Goal: Information Seeking & Learning: Learn about a topic

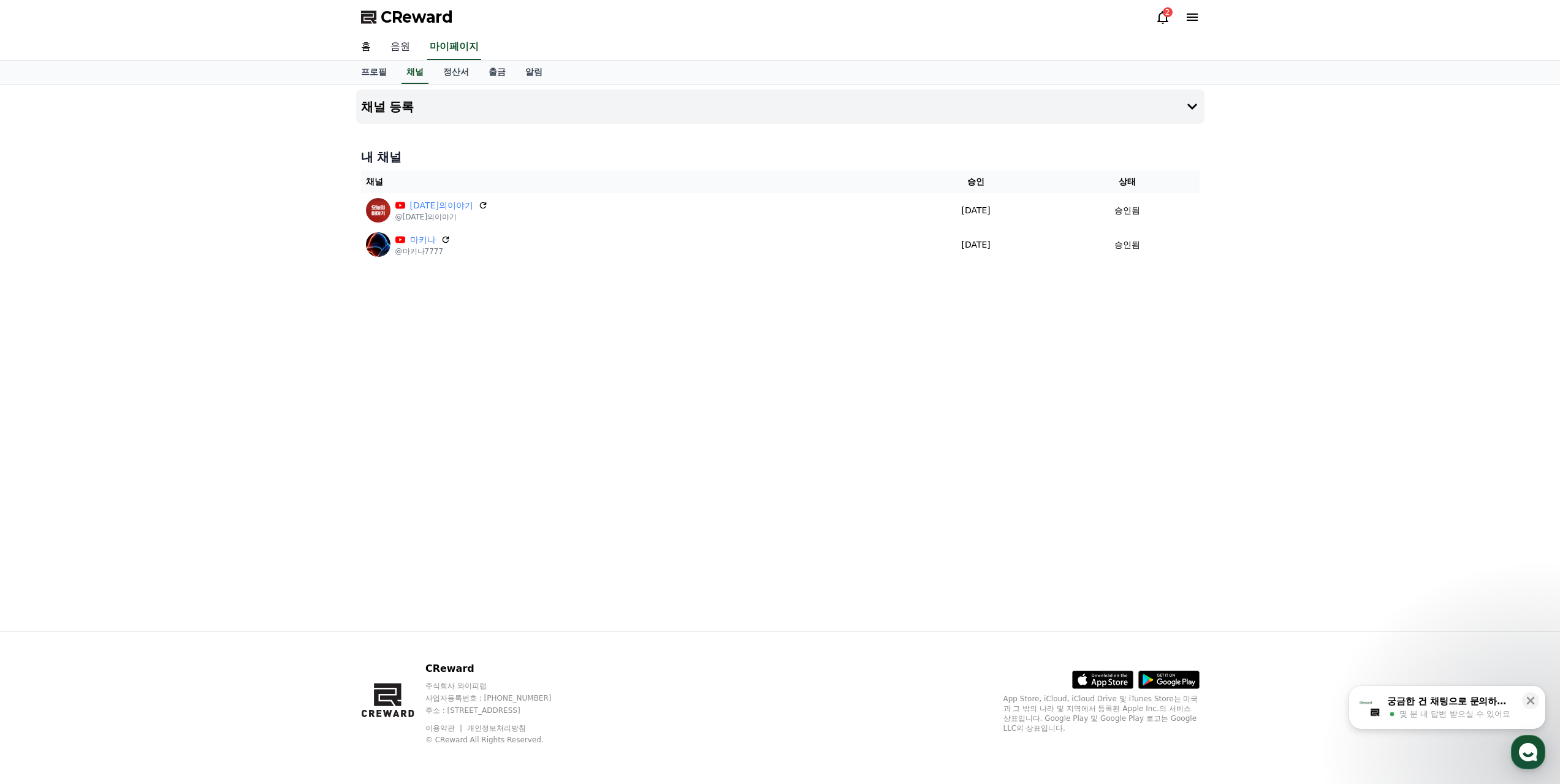
click at [403, 47] on link "음원" at bounding box center [400, 47] width 39 height 26
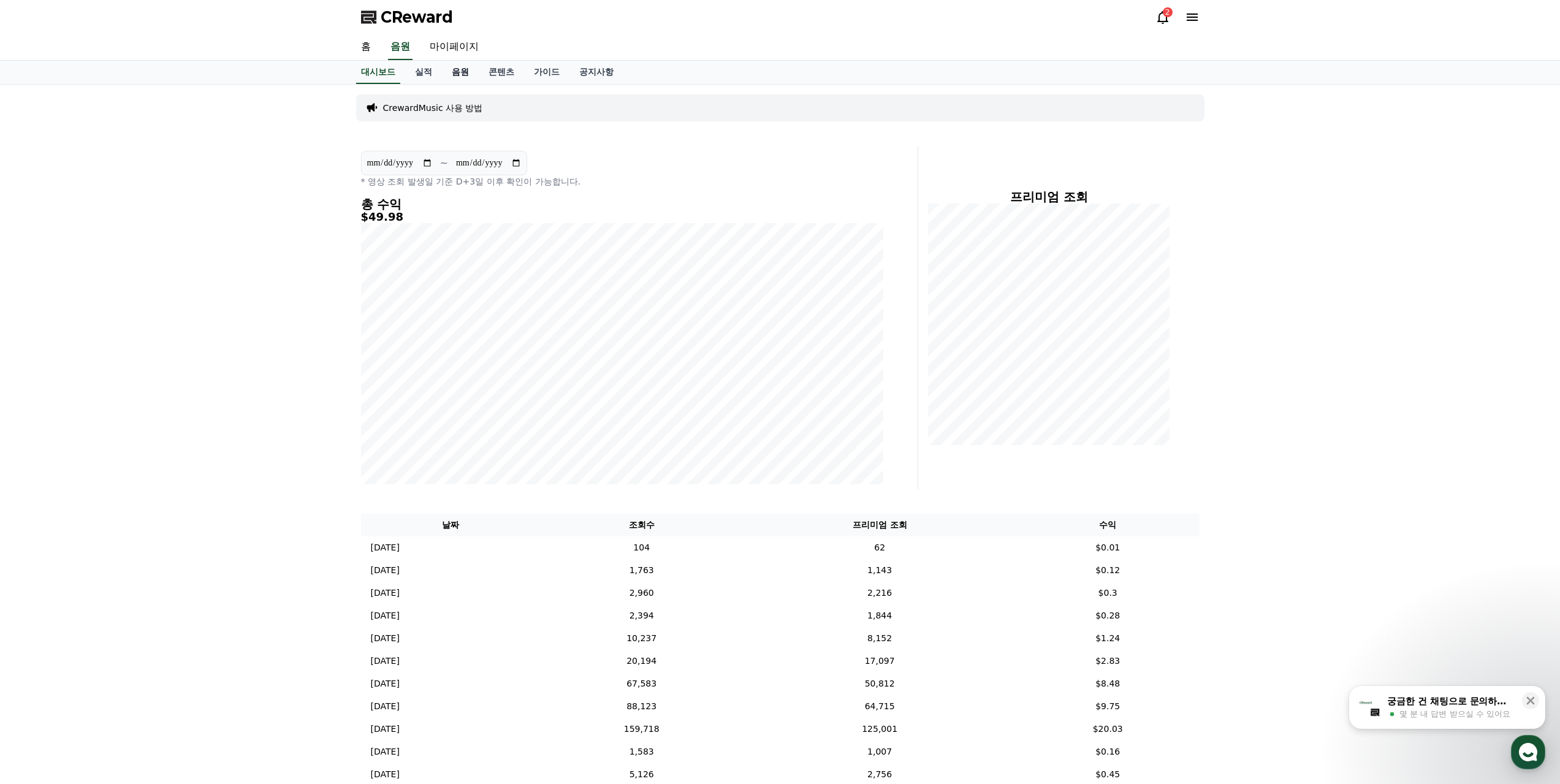
click at [468, 70] on link "음원" at bounding box center [460, 72] width 37 height 23
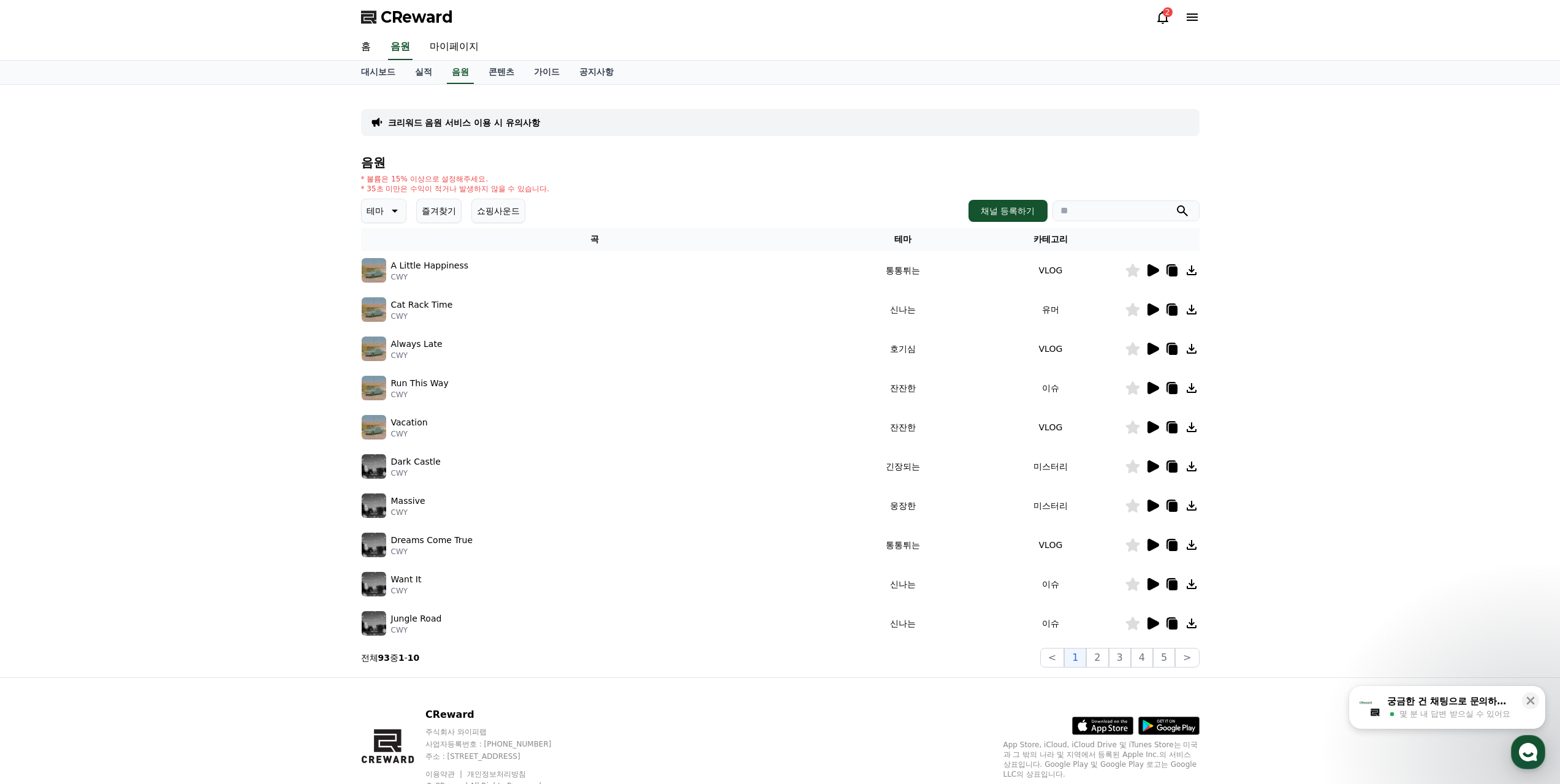
click at [524, 139] on div "크리워드 음원 서비스 이용 시 유의사항 음원 * 볼륨은 15% 이상으로 설정해주세요. * 35초 미만은 수익이 적거나 발생하지 않을 수 있습니…" at bounding box center [780, 380] width 838 height 573
click at [534, 124] on p "크리워드 음원 서비스 이용 시 유의사항" at bounding box center [464, 122] width 152 height 12
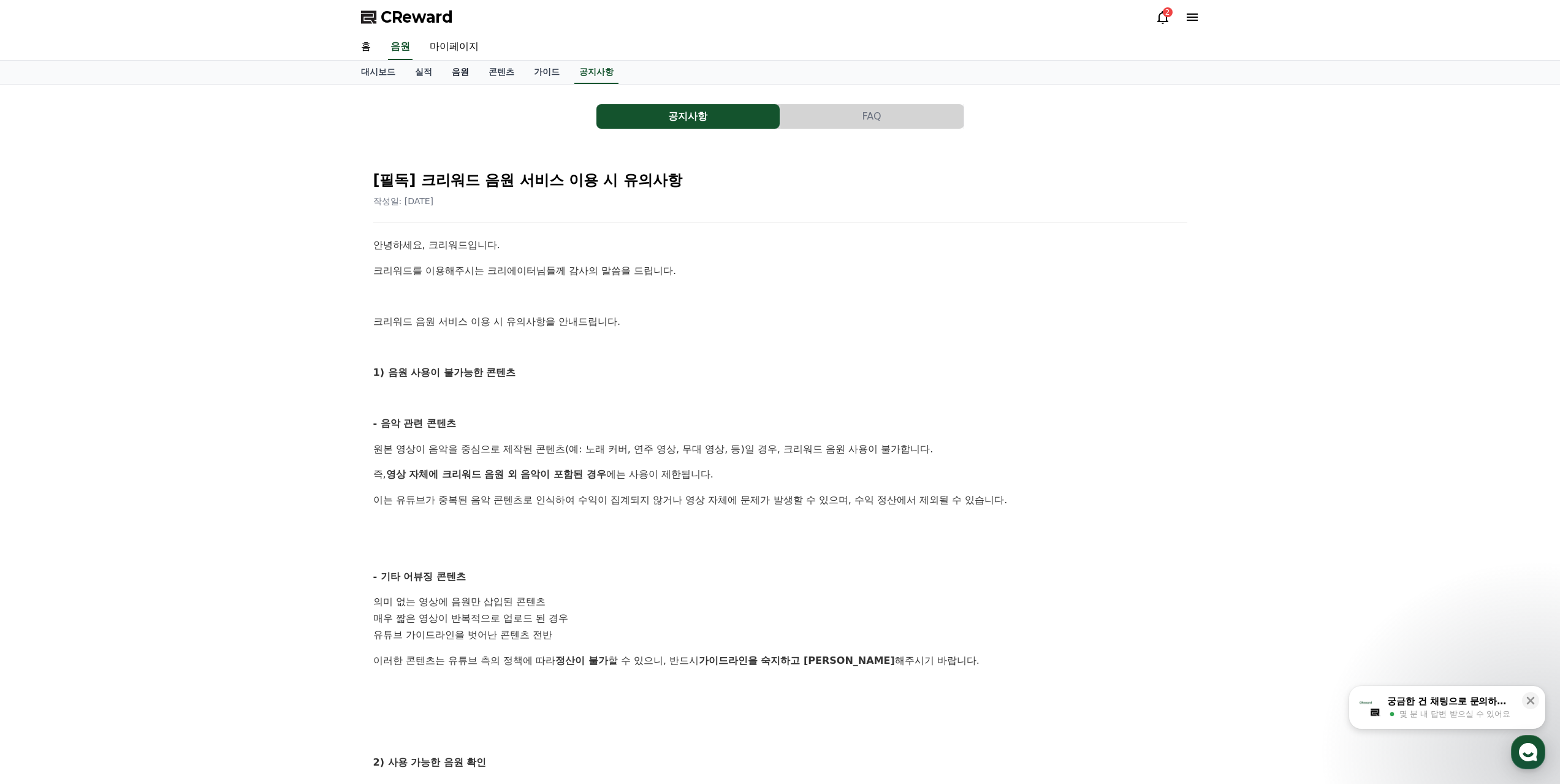
click at [470, 67] on link "음원" at bounding box center [460, 72] width 37 height 23
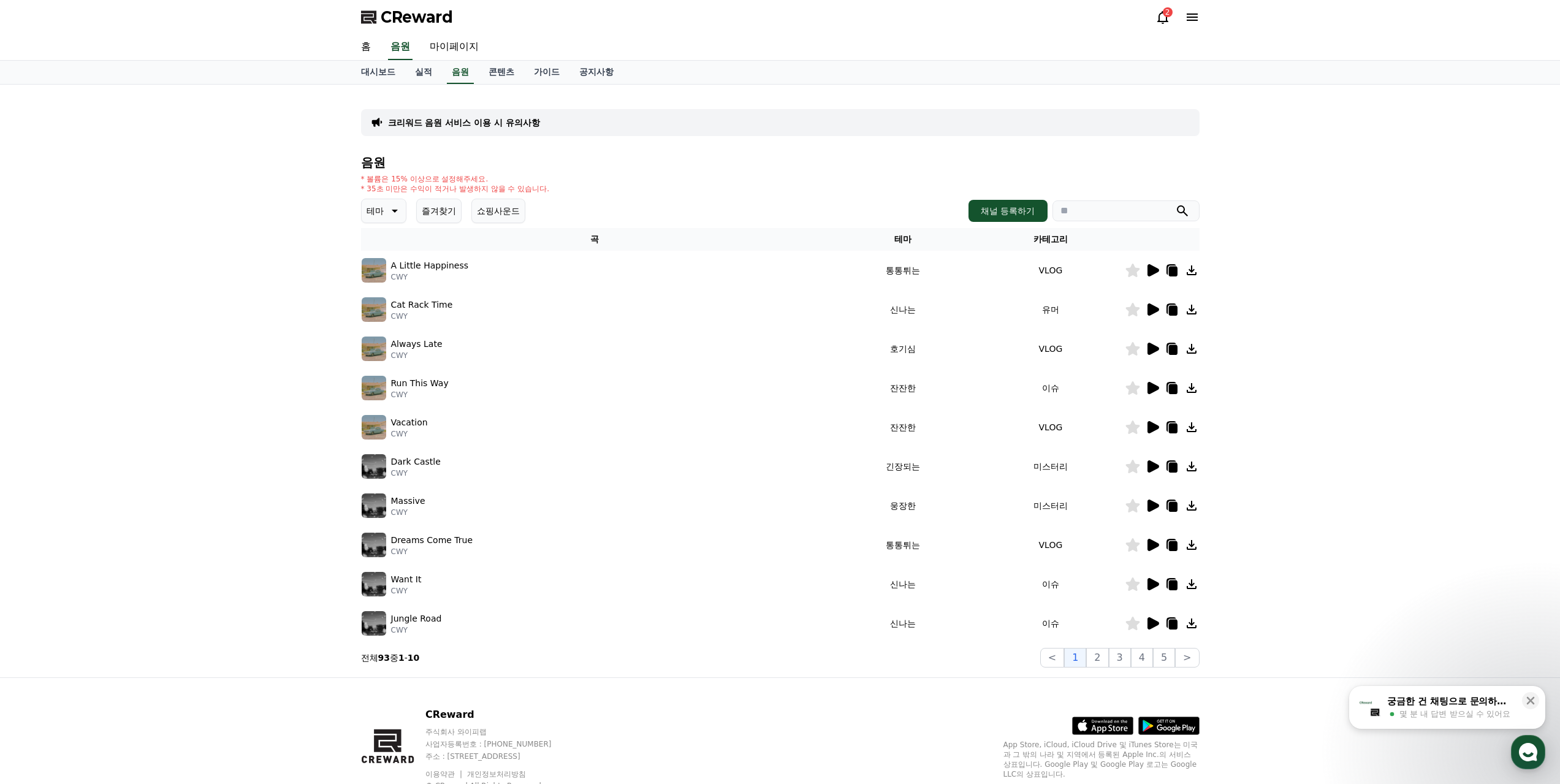
click at [1100, 205] on input "search" at bounding box center [1126, 211] width 147 height 21
type input "*"
type input "****"
click at [1175, 204] on button "submit" at bounding box center [1183, 211] width 15 height 15
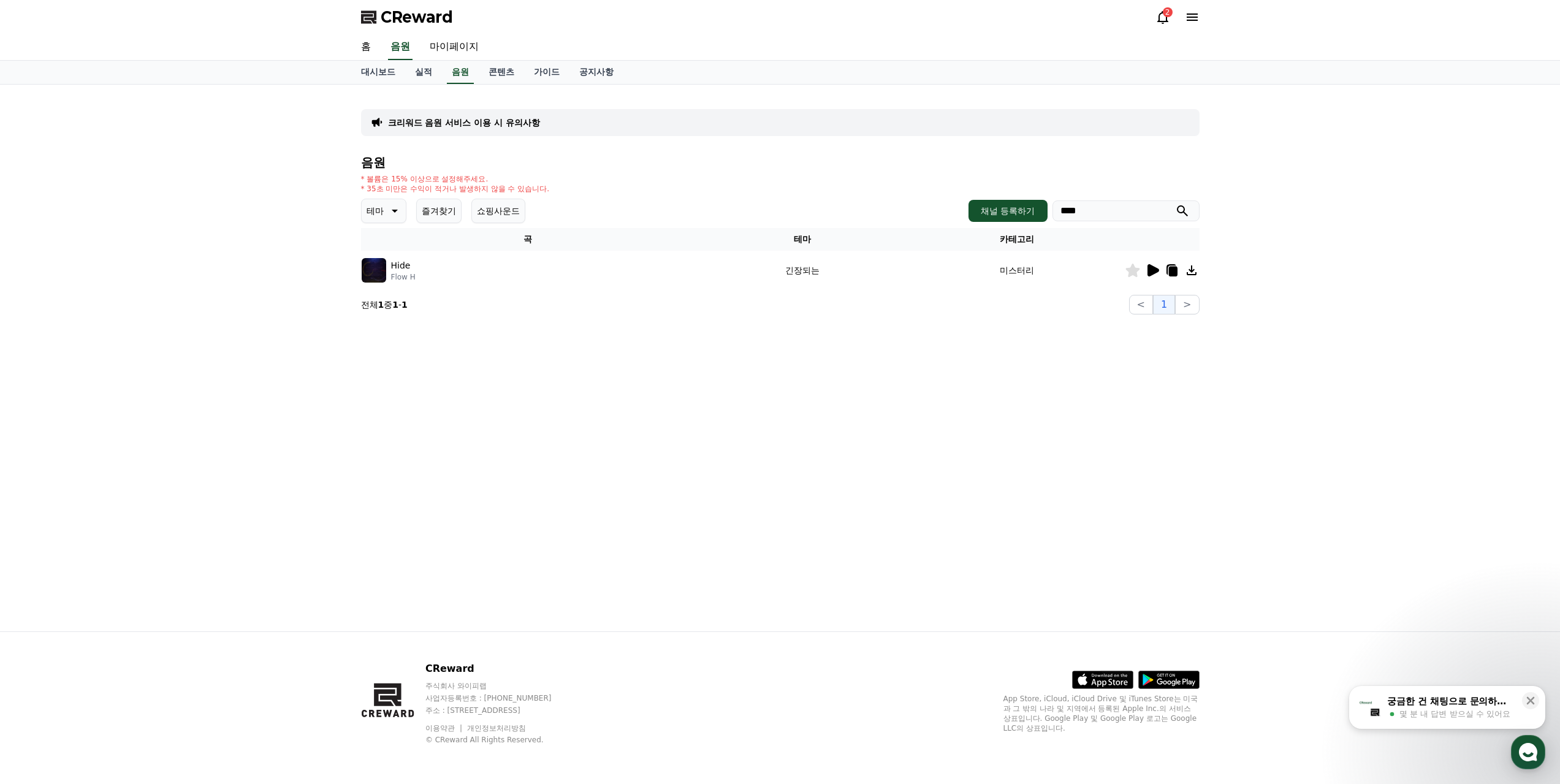
click at [1155, 272] on icon at bounding box center [1153, 270] width 12 height 12
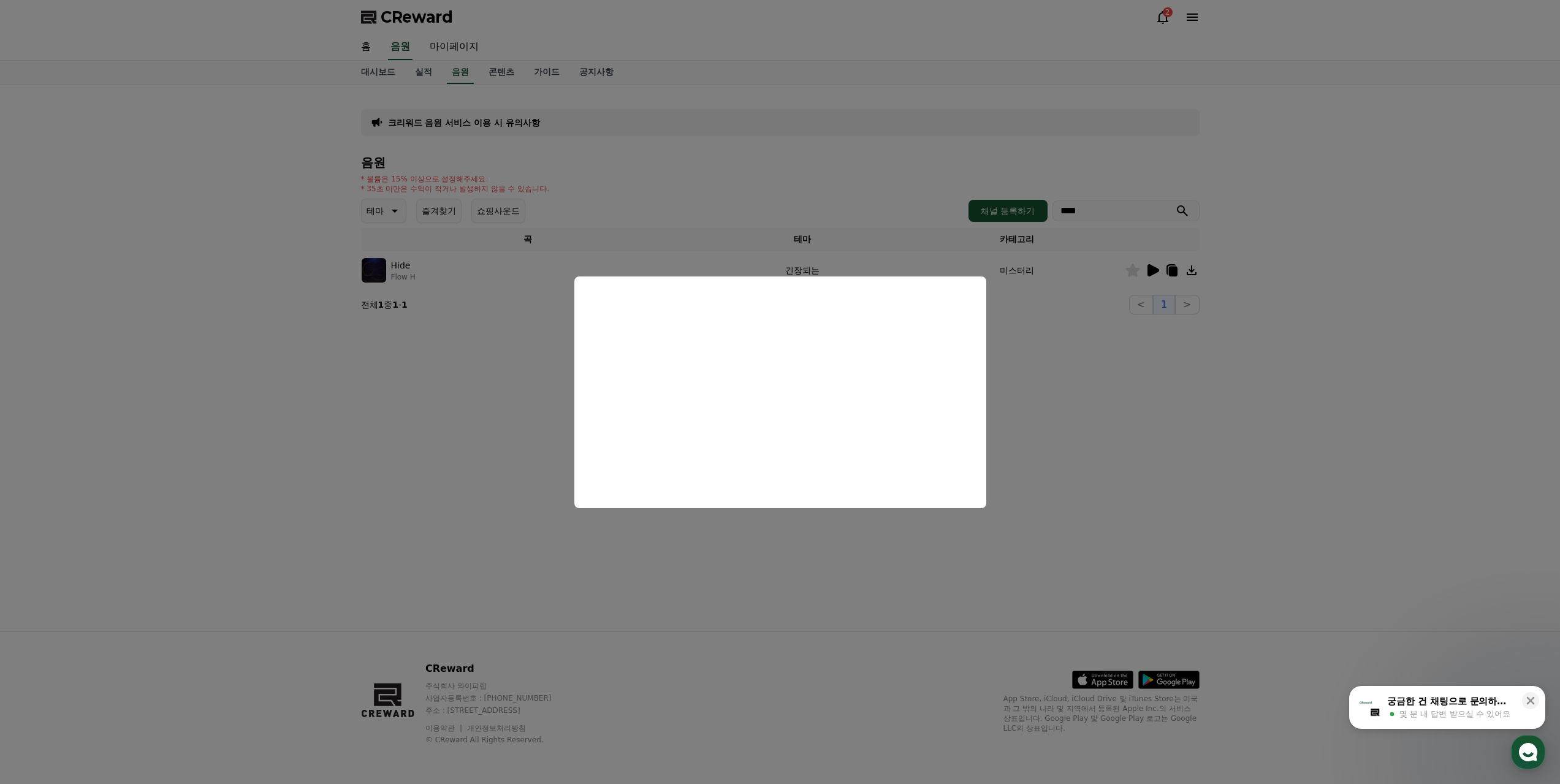
click at [1140, 469] on button "close modal" at bounding box center [780, 392] width 1560 height 784
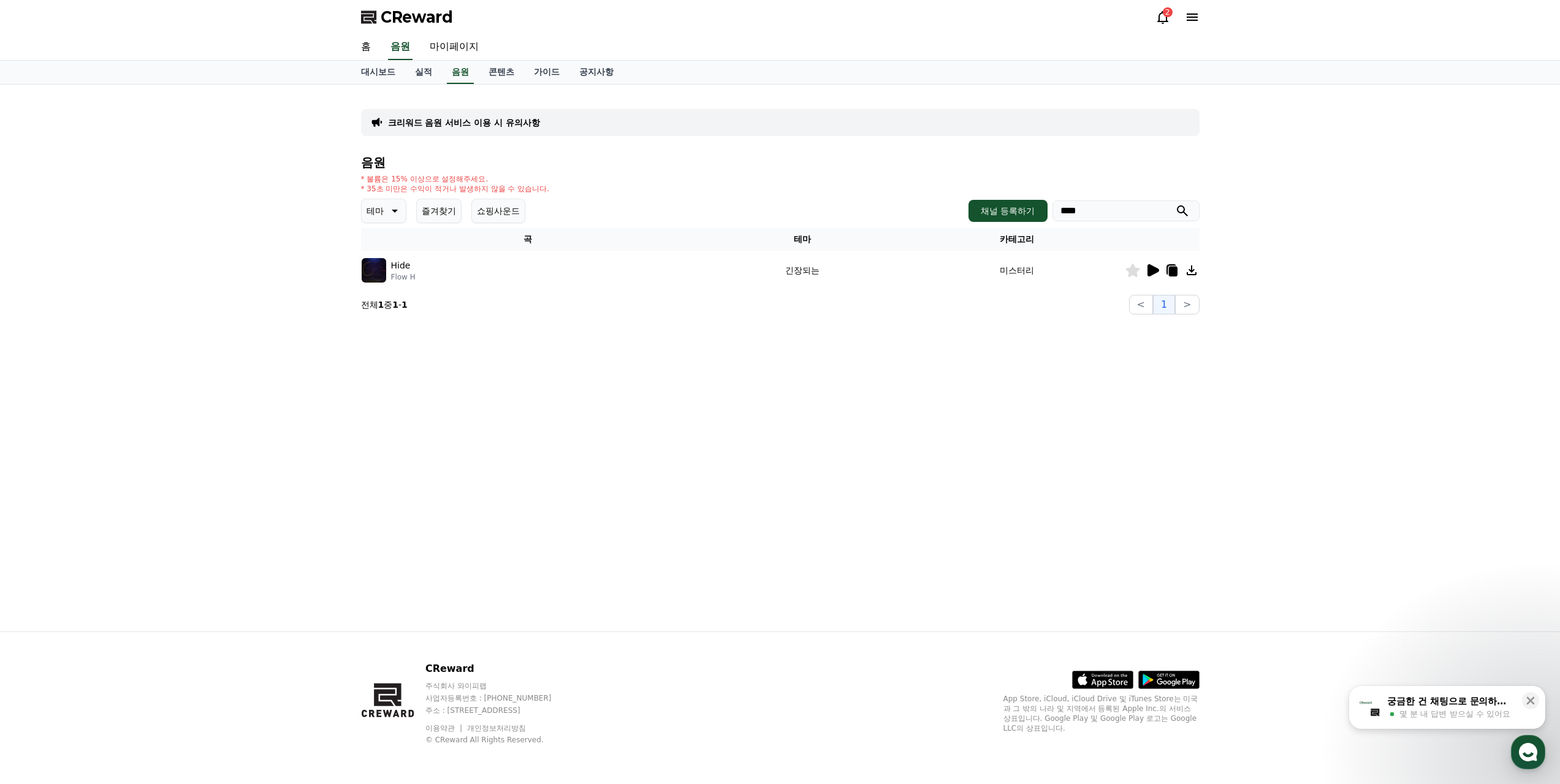
click at [1157, 12] on icon at bounding box center [1163, 17] width 15 height 15
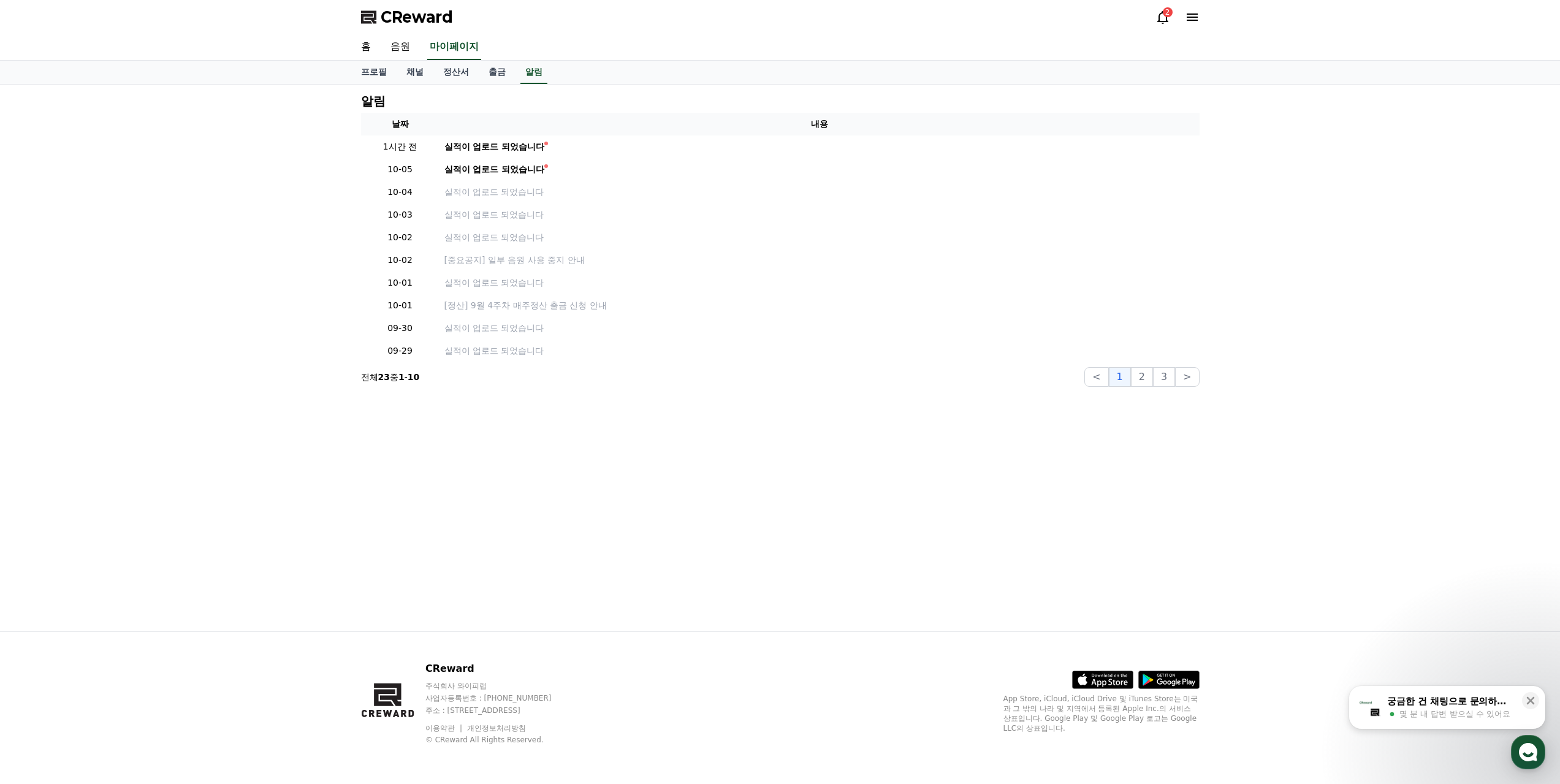
click at [1165, 13] on div "2" at bounding box center [1168, 12] width 10 height 10
